Goal: Task Accomplishment & Management: Use online tool/utility

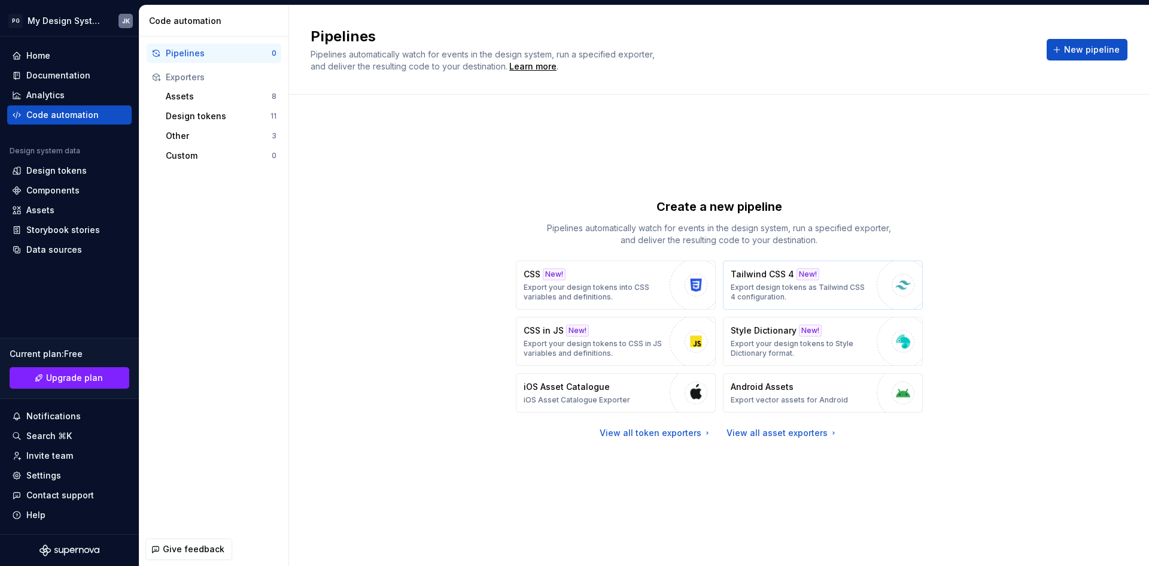
click at [842, 281] on div "Tailwind CSS 4 New! Export design tokens as Tailwind CSS 4 configuration." at bounding box center [801, 285] width 140 height 34
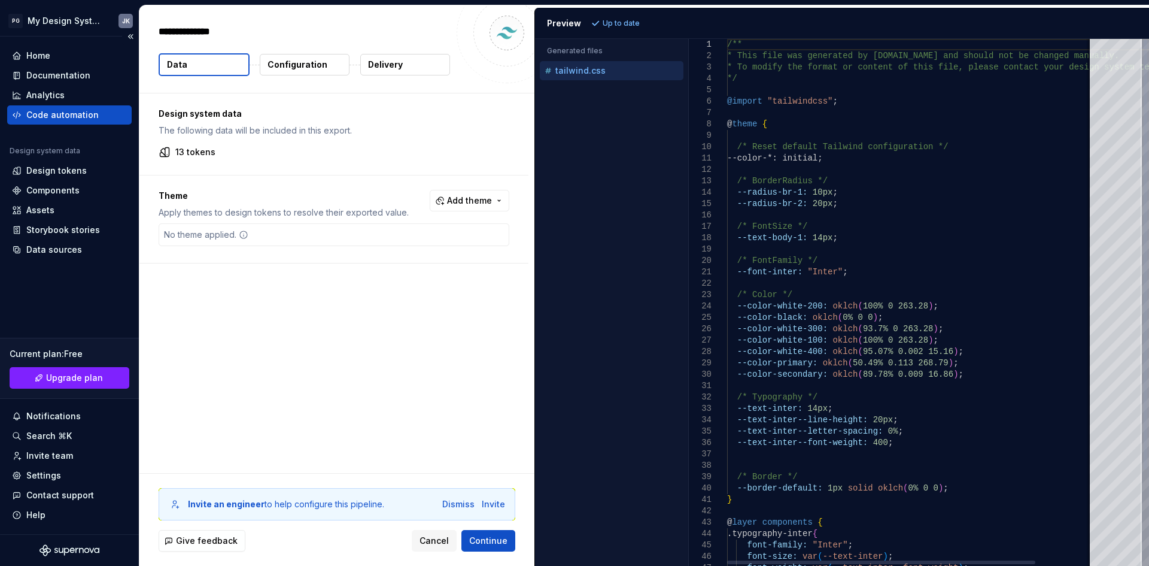
type textarea "*"
click at [67, 14] on html "**********" at bounding box center [574, 283] width 1149 height 566
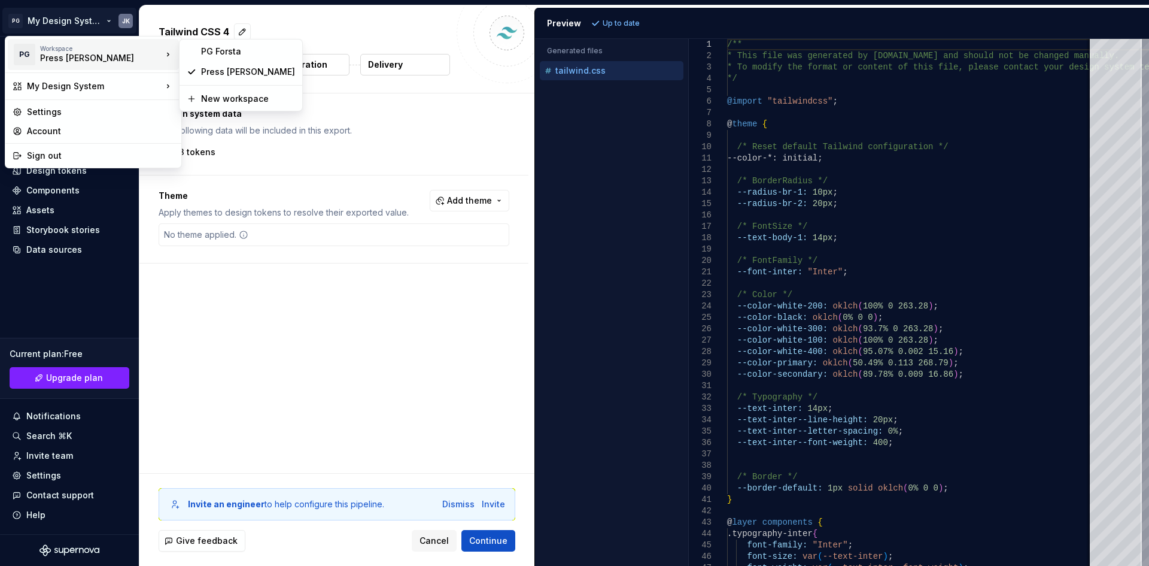
click at [85, 53] on div "Press [PERSON_NAME]" at bounding box center [91, 58] width 102 height 12
click at [232, 48] on div "PG Forsta" at bounding box center [248, 51] width 94 height 12
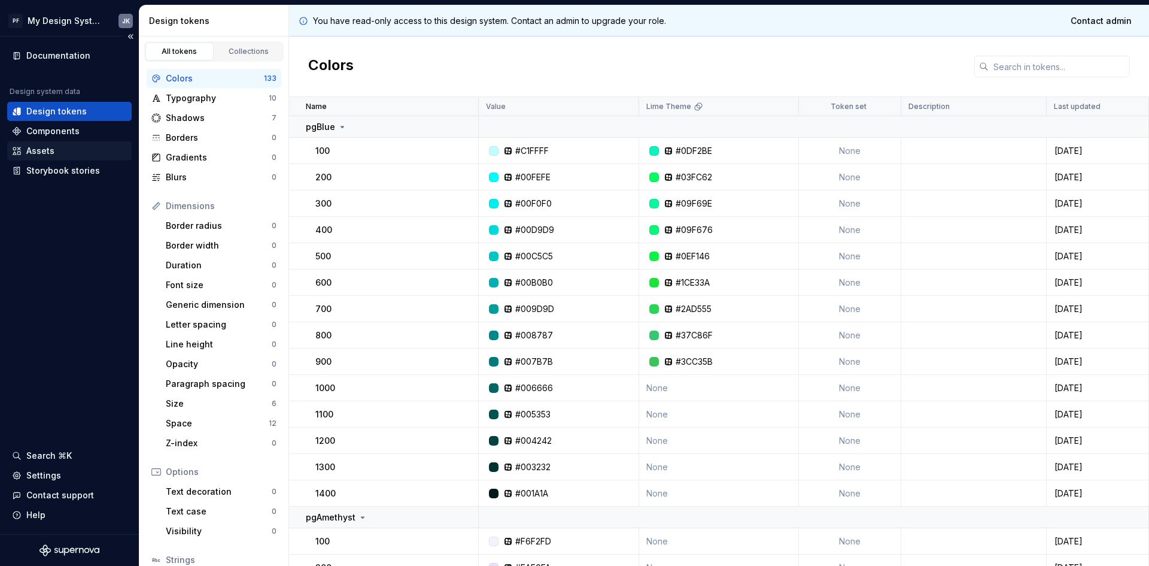
click at [65, 146] on div "Assets" at bounding box center [69, 151] width 115 height 12
click at [66, 127] on div "Components" at bounding box center [52, 131] width 53 height 12
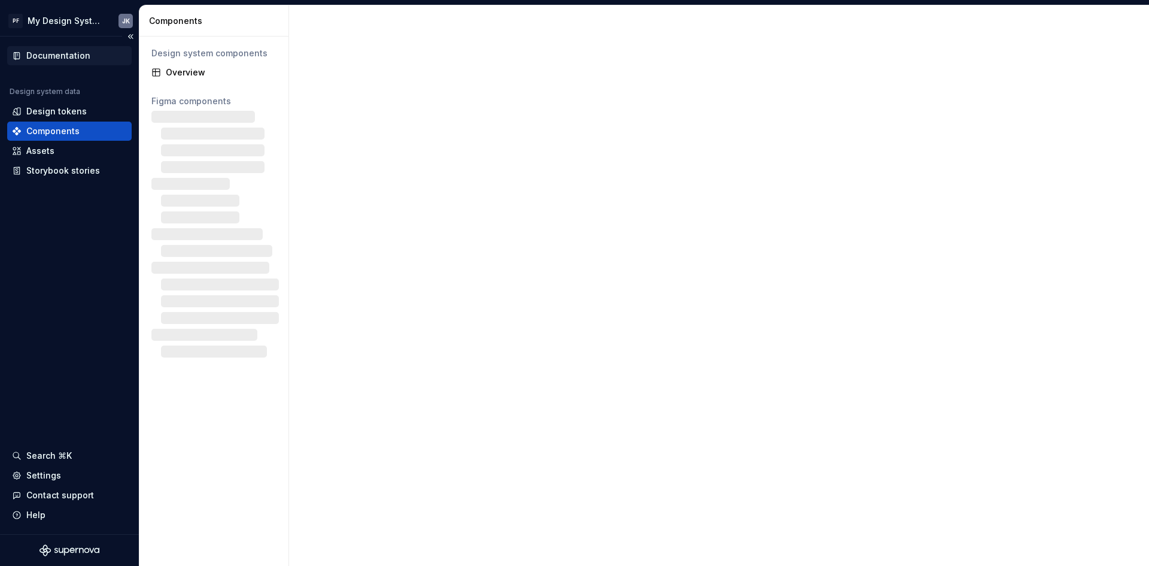
click at [72, 53] on div "Documentation" at bounding box center [58, 56] width 64 height 12
